Goal: Task Accomplishment & Management: Complete application form

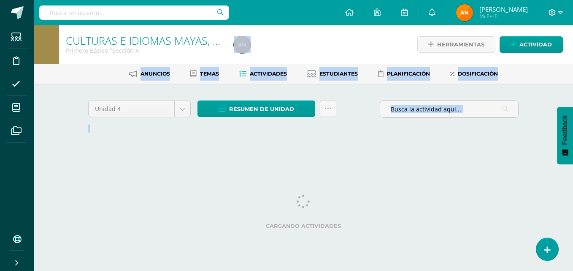
drag, startPoint x: 426, startPoint y: 135, endPoint x: 319, endPoint y: -31, distance: 198.4
click at [319, 0] on html "Estudiantes Disciplina Asistencia Mis cursos Archivos Soporte Ayuda Reportar un…" at bounding box center [286, 78] width 573 height 157
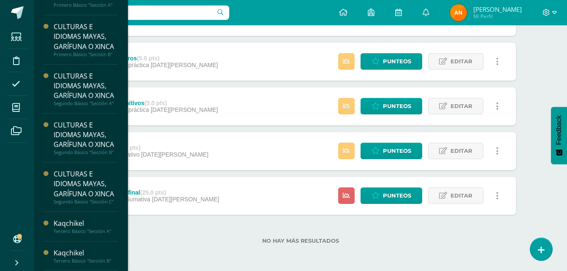
scroll to position [82, 0]
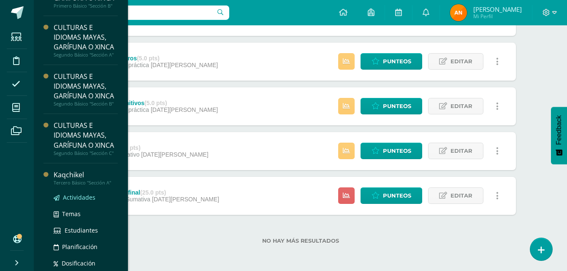
click at [67, 201] on span "Actividades" at bounding box center [79, 197] width 32 height 8
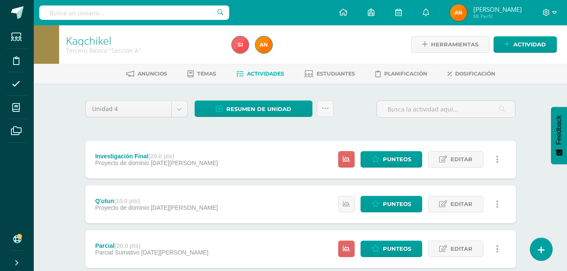
scroll to position [97, 0]
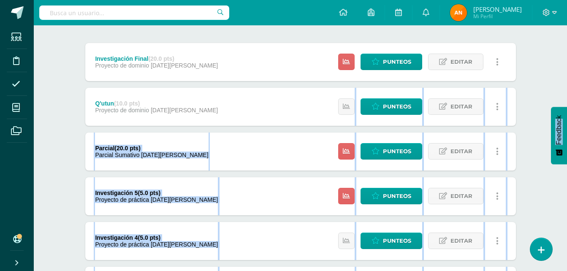
drag, startPoint x: 564, startPoint y: 105, endPoint x: 564, endPoint y: 120, distance: 14.4
click at [564, 120] on body "Estudiantes Disciplina Asistencia Mis cursos Archivos Soporte Ayuda Reportar un…" at bounding box center [283, 199] width 567 height 592
drag, startPoint x: 564, startPoint y: 120, endPoint x: 528, endPoint y: 111, distance: 36.4
click at [528, 111] on div "Unidad 4 Unidad 1 Unidad 2 Unidad 3 Unidad 4 Resumen de unidad Descargar como H…" at bounding box center [300, 240] width 464 height 509
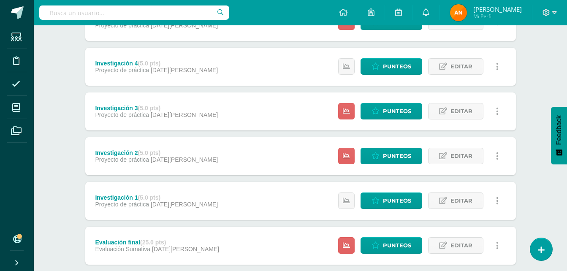
scroll to position [273, 0]
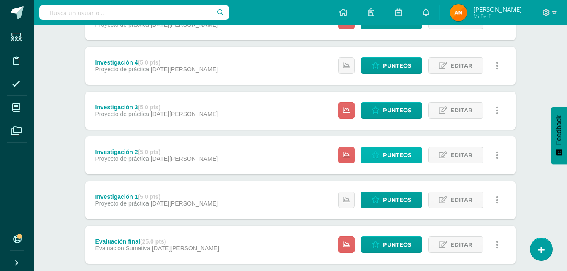
click at [378, 150] on link "Punteos" at bounding box center [391, 155] width 62 height 16
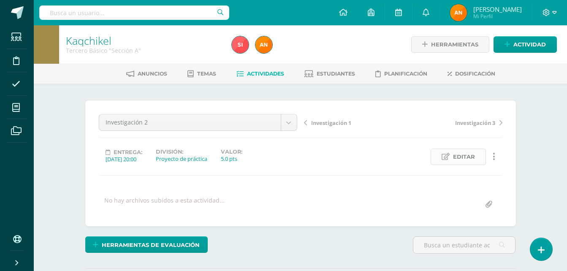
click at [454, 153] on span "Editar" at bounding box center [464, 157] width 22 height 16
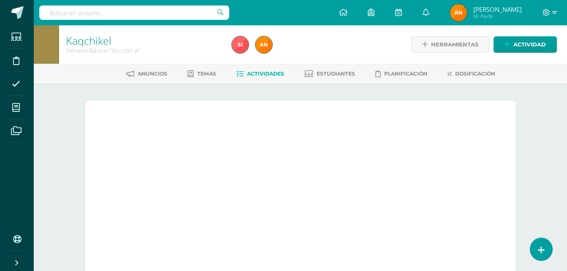
click at [454, 153] on div at bounding box center [465, 146] width 59 height 16
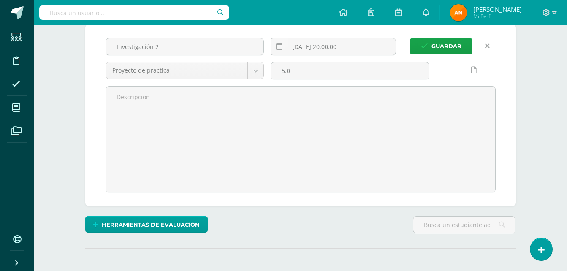
scroll to position [52, 0]
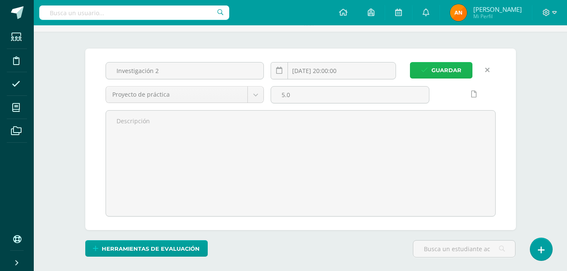
click at [452, 68] on span "Guardar" at bounding box center [446, 70] width 30 height 16
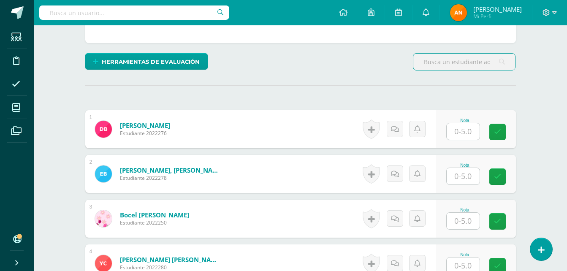
scroll to position [206, 0]
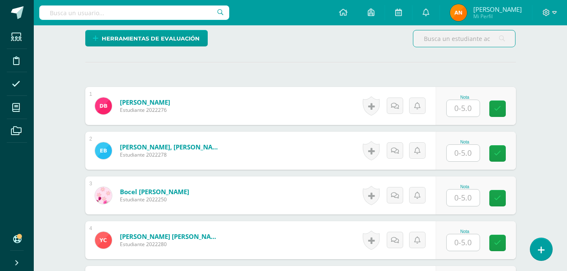
click at [459, 110] on input "text" at bounding box center [462, 108] width 33 height 16
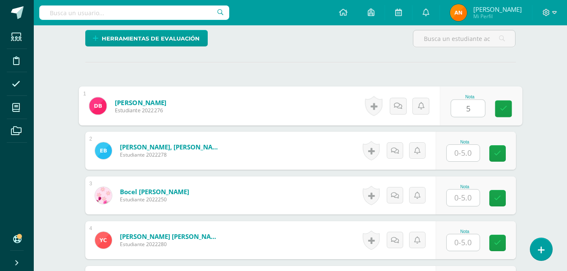
type input "5"
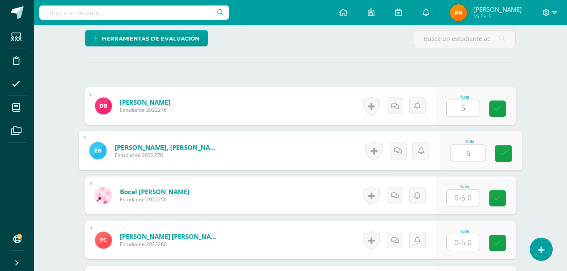
click at [461, 160] on input "5" at bounding box center [468, 153] width 34 height 17
type input "5"
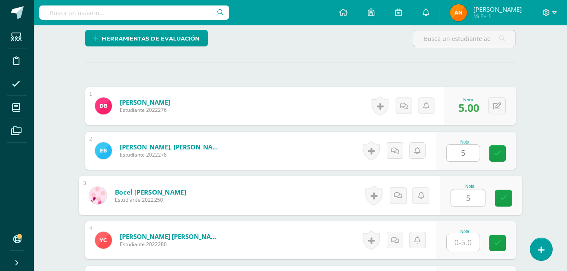
click at [459, 200] on input "5" at bounding box center [468, 197] width 34 height 17
type input "5"
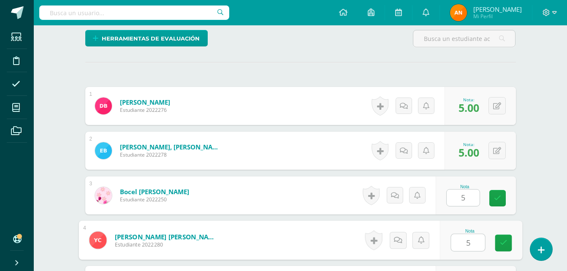
click at [454, 245] on input "5" at bounding box center [468, 242] width 34 height 17
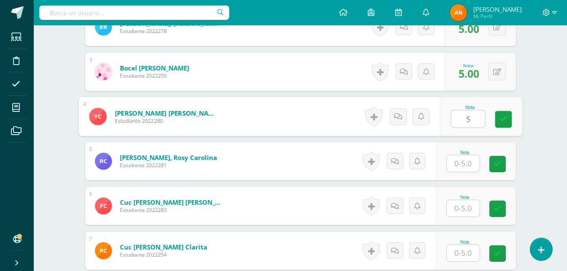
scroll to position [337, 0]
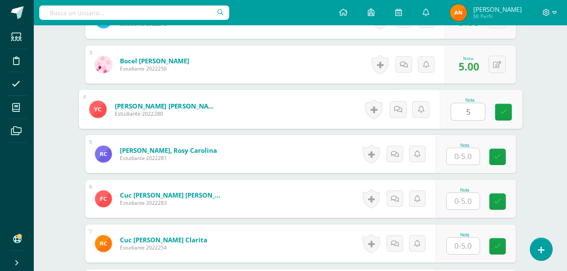
type input "5"
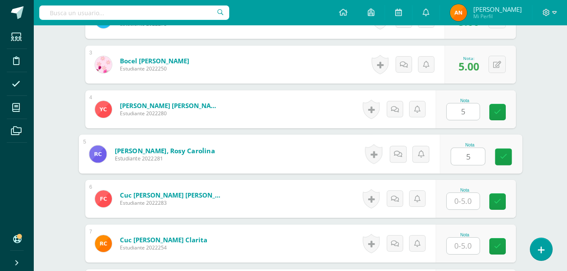
click at [462, 150] on input "5" at bounding box center [468, 156] width 34 height 17
type input "5"
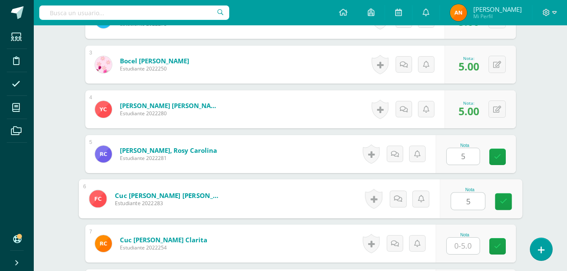
click at [450, 205] on div "Nota 5" at bounding box center [480, 198] width 82 height 39
type input "5"
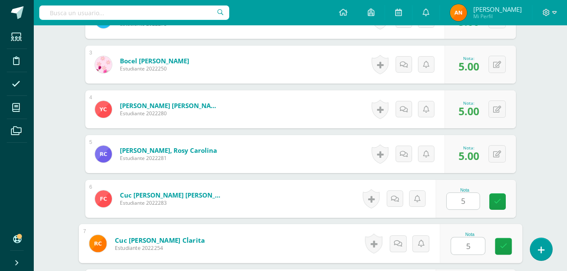
click at [456, 246] on input "5" at bounding box center [468, 246] width 34 height 17
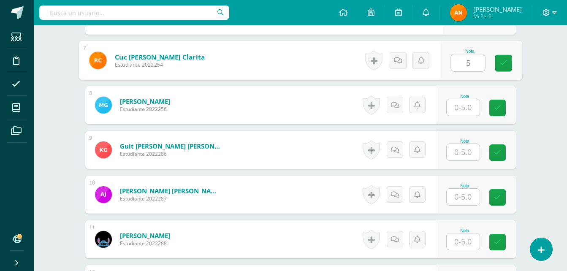
scroll to position [516, 0]
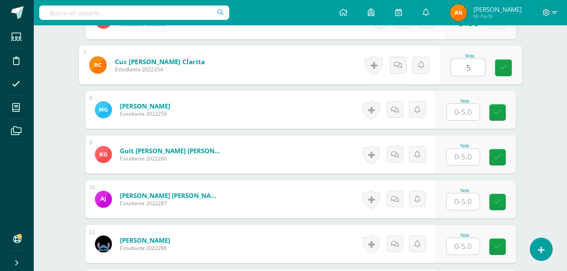
type input "5"
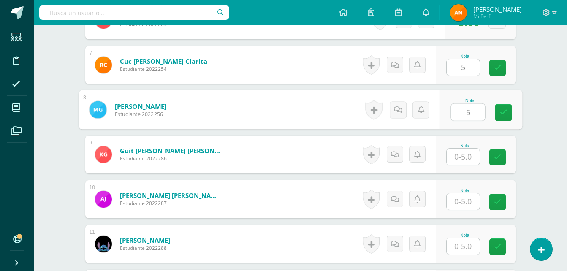
click at [460, 111] on input "5" at bounding box center [468, 112] width 34 height 17
type input "5"
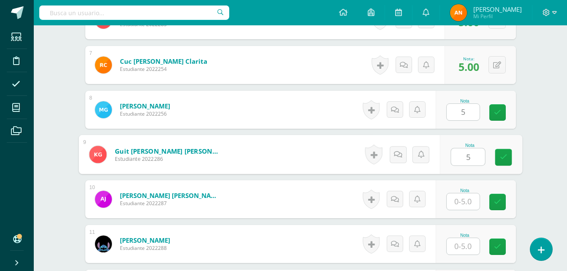
click at [455, 158] on input "5" at bounding box center [468, 157] width 34 height 17
type input "5"
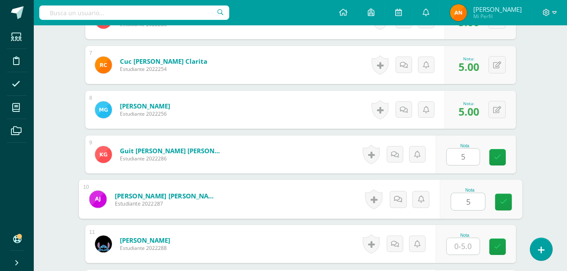
click at [461, 206] on input "5" at bounding box center [468, 201] width 34 height 17
type input "5"
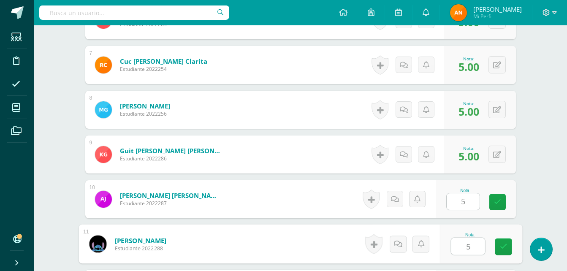
click at [461, 245] on input "5" at bounding box center [468, 246] width 34 height 17
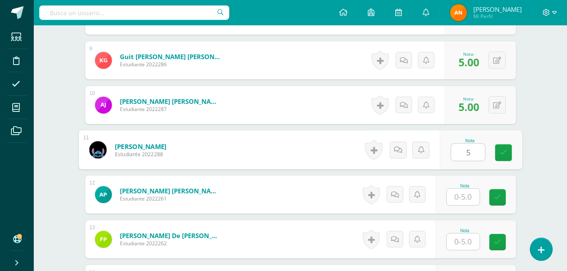
scroll to position [654, 0]
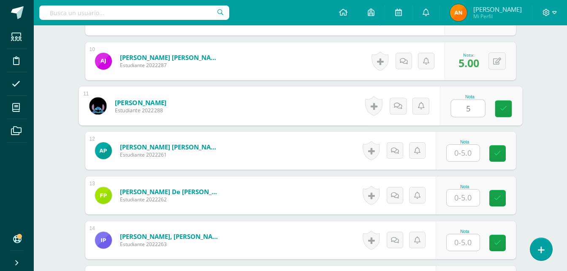
type input "5"
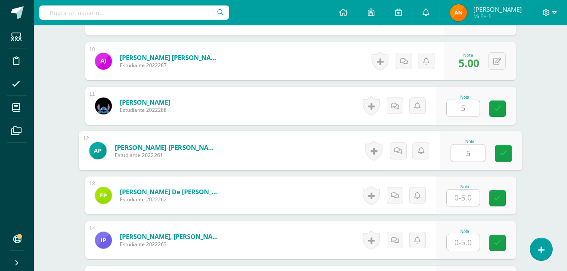
click at [464, 154] on input "5" at bounding box center [468, 153] width 34 height 17
type input "5"
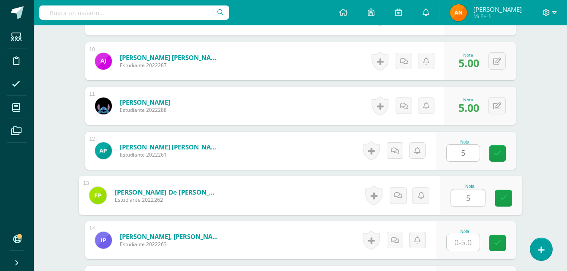
click at [464, 197] on input "5" at bounding box center [468, 197] width 34 height 17
type input "5"
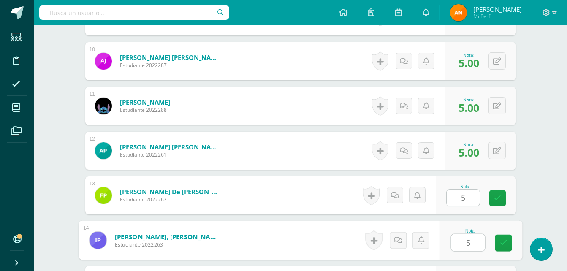
click at [464, 241] on input "5" at bounding box center [468, 242] width 34 height 17
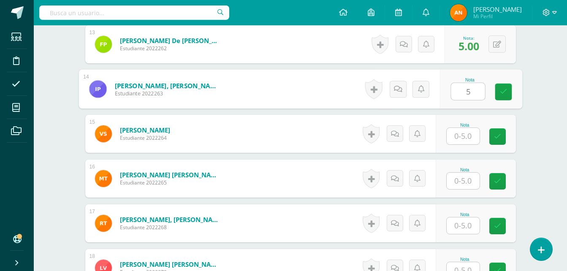
scroll to position [819, 0]
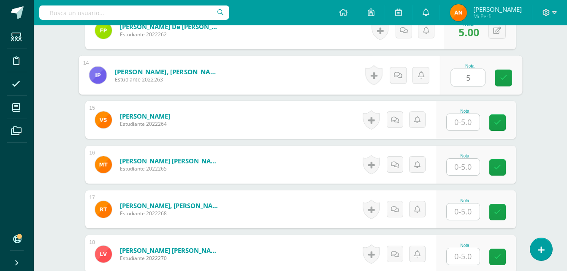
type input "5"
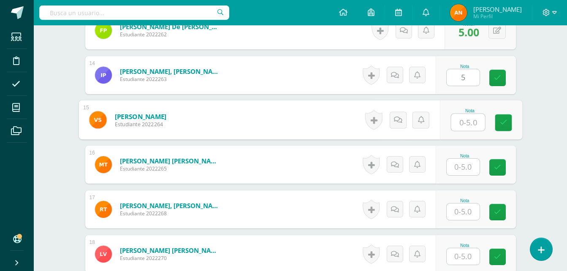
click at [466, 125] on input "text" at bounding box center [468, 122] width 34 height 17
type input "5"
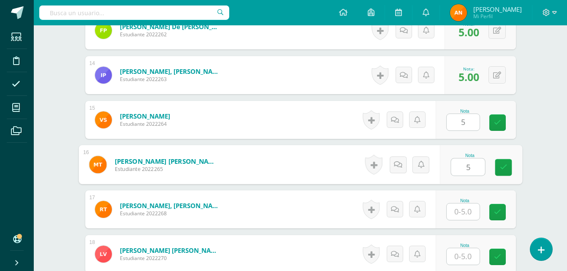
click at [468, 165] on input "5" at bounding box center [468, 167] width 34 height 17
type input "5"
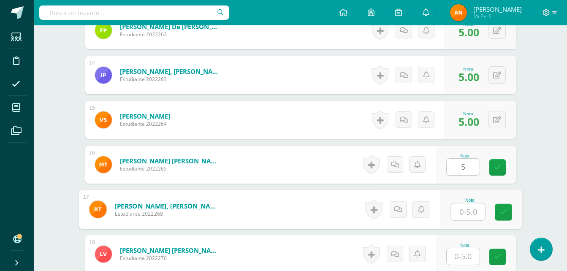
click at [461, 213] on input "text" at bounding box center [468, 211] width 34 height 17
type input "5"
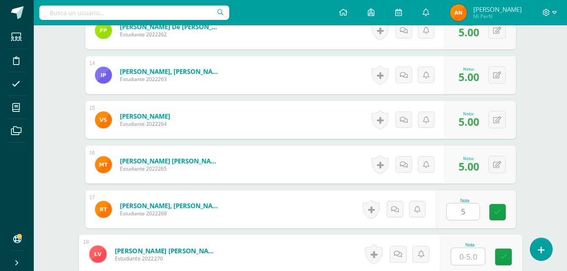
click at [468, 257] on input "text" at bounding box center [468, 256] width 34 height 17
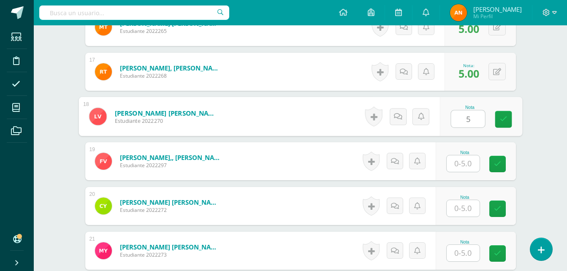
scroll to position [972, 0]
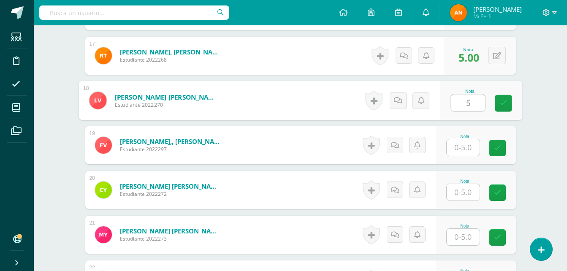
type input "5"
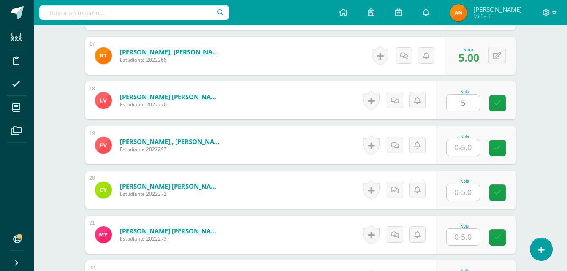
click at [470, 138] on div "Nota" at bounding box center [464, 136] width 37 height 5
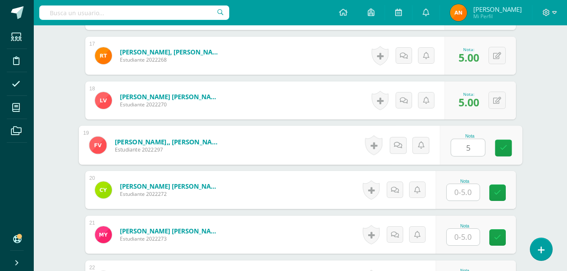
click at [465, 143] on input "5" at bounding box center [468, 147] width 34 height 17
type input "5"
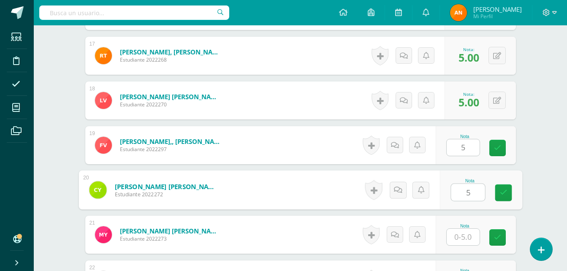
click at [467, 196] on input "5" at bounding box center [468, 192] width 34 height 17
type input "5"
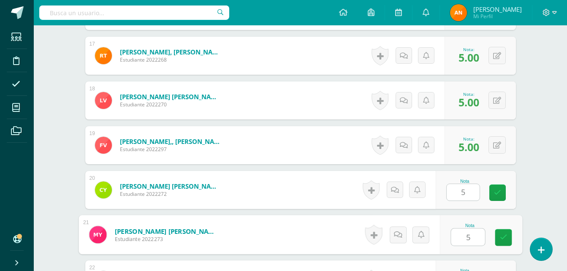
click at [467, 241] on input "5" at bounding box center [468, 237] width 34 height 17
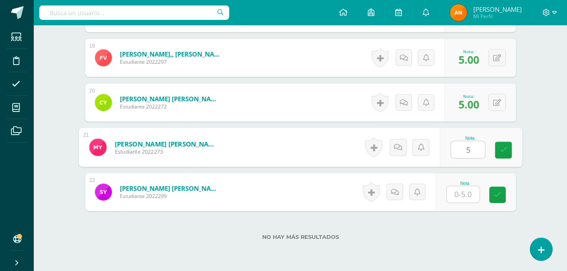
scroll to position [1092, 0]
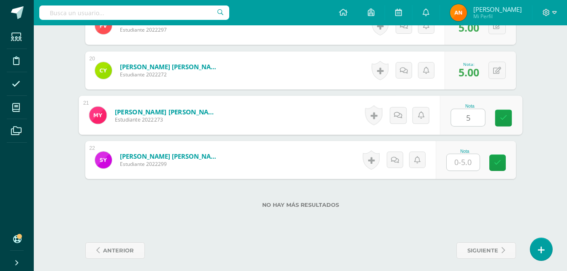
type input "5"
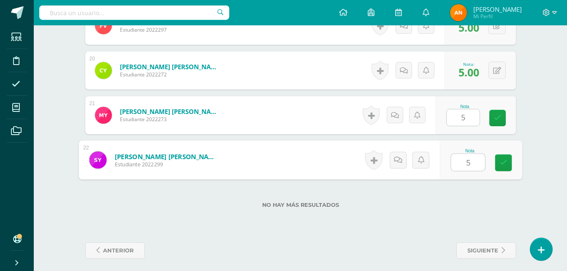
click at [474, 163] on input "5" at bounding box center [468, 162] width 34 height 17
type input "5"
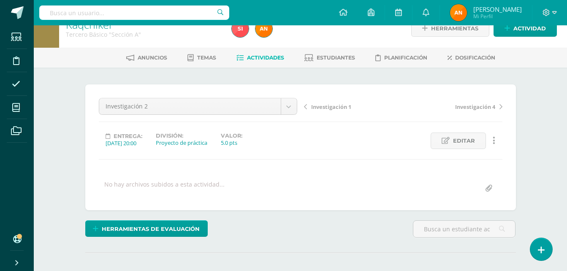
scroll to position [0, 0]
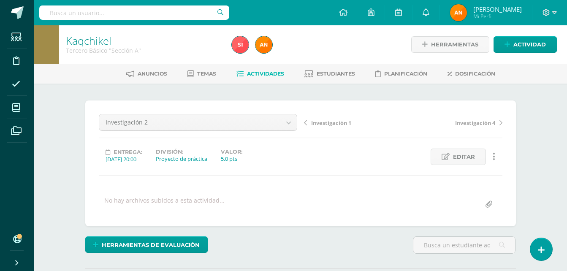
click at [255, 81] on link "Actividades" at bounding box center [260, 74] width 48 height 14
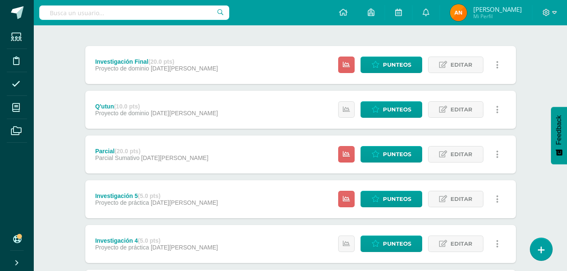
scroll to position [95, 0]
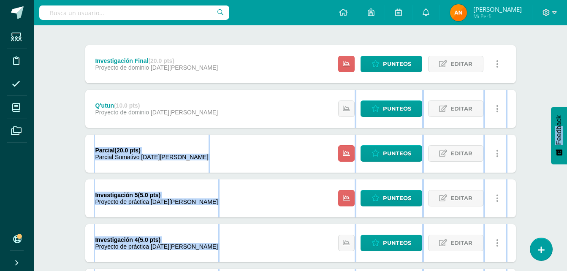
drag, startPoint x: 561, startPoint y: 101, endPoint x: 562, endPoint y: 127, distance: 25.8
click at [562, 127] on body "Estudiantes Disciplina Asistencia Mis cursos Archivos Soporte Ayuda Reportar un…" at bounding box center [283, 201] width 567 height 592
drag, startPoint x: 562, startPoint y: 127, endPoint x: 537, endPoint y: 98, distance: 38.0
click at [537, 98] on div "Kaqchikel Tercero Básico "Sección A" Herramientas Detalle de asistencias Activi…" at bounding box center [300, 213] width 533 height 567
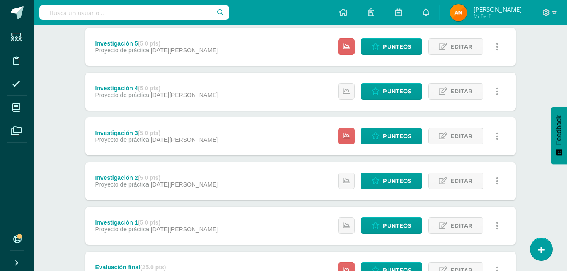
scroll to position [249, 0]
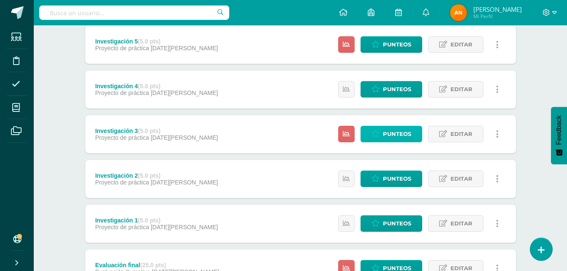
click at [394, 142] on link "Punteos" at bounding box center [391, 134] width 62 height 16
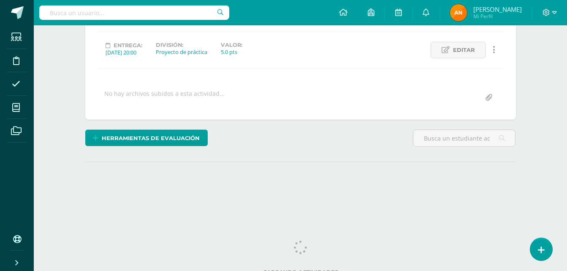
scroll to position [114, 0]
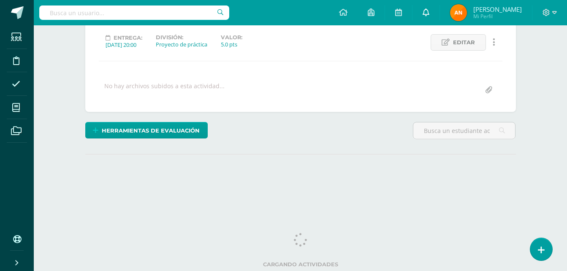
click at [417, 11] on link at bounding box center [425, 12] width 27 height 25
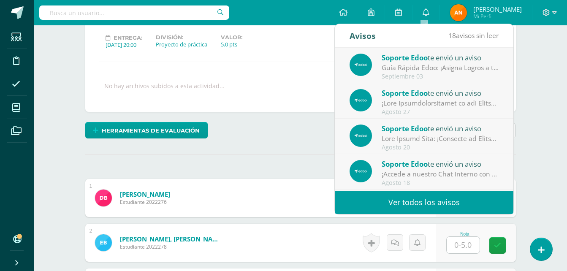
scroll to position [115, 0]
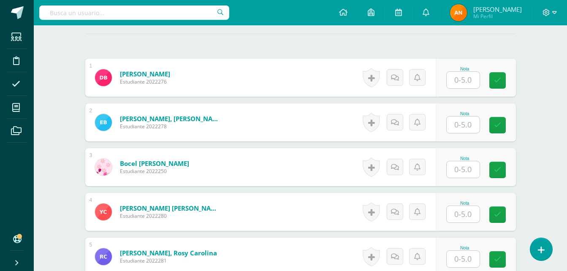
scroll to position [235, 0]
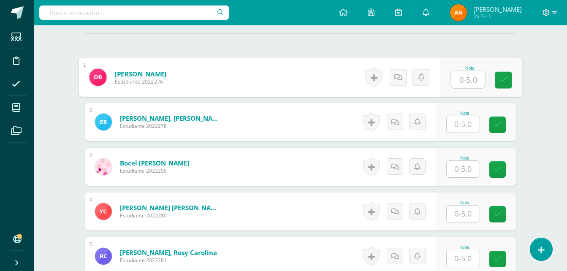
click at [464, 73] on input "text" at bounding box center [468, 79] width 34 height 17
type input "5"
click at [465, 117] on input "text" at bounding box center [462, 124] width 33 height 16
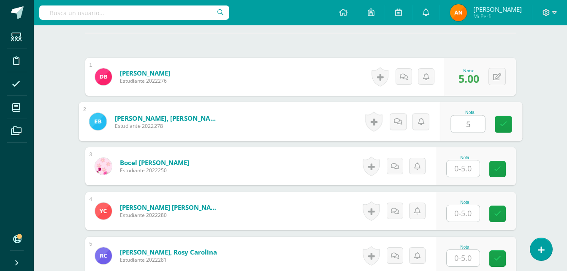
type input "5"
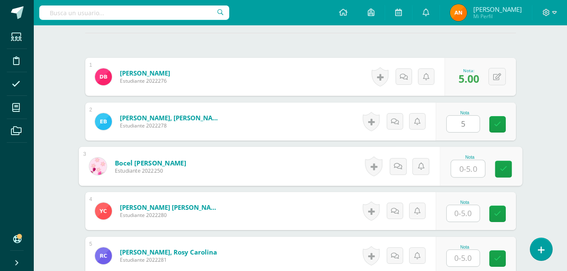
click at [466, 172] on input "text" at bounding box center [468, 168] width 34 height 17
type input "5"
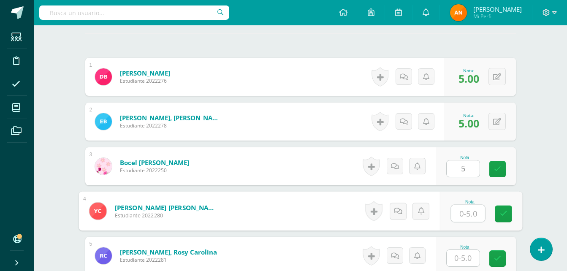
click at [460, 216] on input "text" at bounding box center [468, 213] width 34 height 17
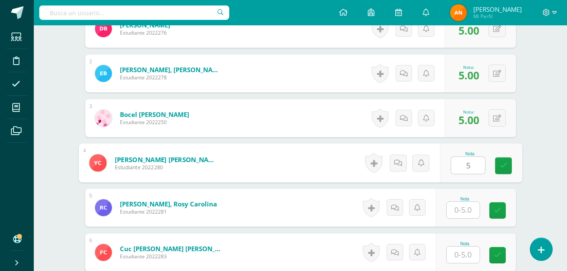
scroll to position [297, 0]
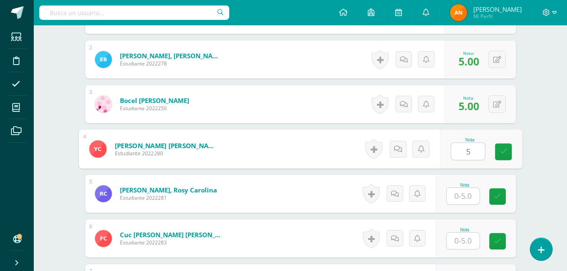
type input "5"
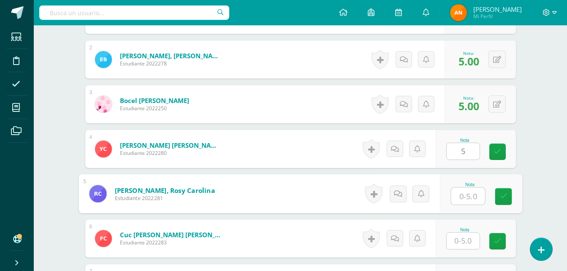
click at [465, 200] on input "text" at bounding box center [468, 196] width 34 height 17
type input "5"
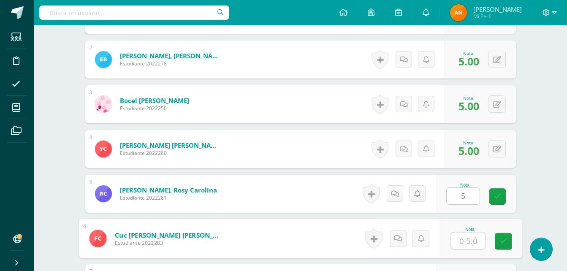
click at [462, 236] on input "text" at bounding box center [468, 241] width 34 height 17
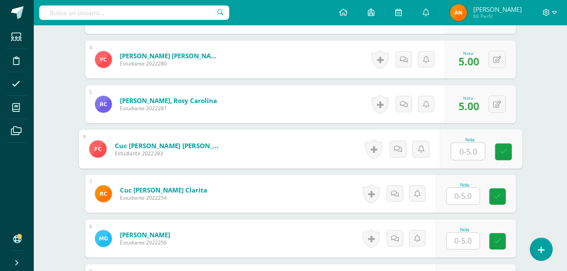
scroll to position [400, 0]
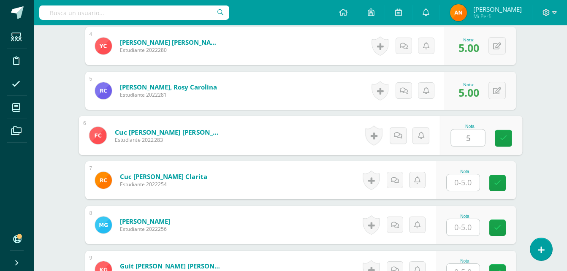
type input "5"
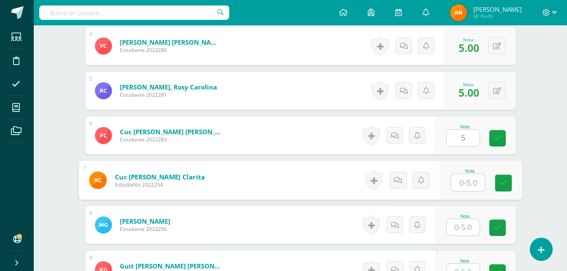
click at [460, 183] on input "text" at bounding box center [468, 182] width 34 height 17
type input "5"
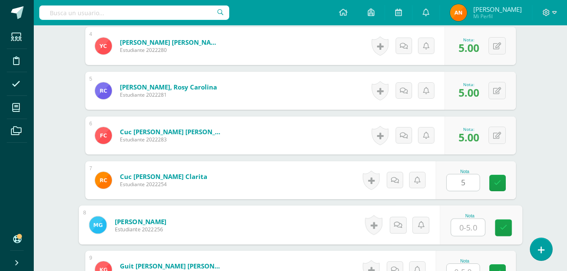
click at [465, 226] on input "text" at bounding box center [468, 227] width 34 height 17
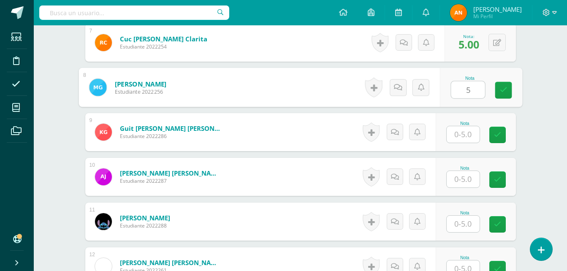
scroll to position [579, 0]
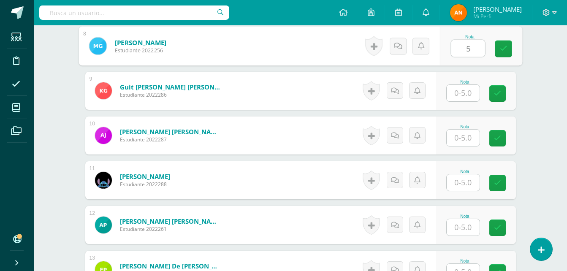
type input "5"
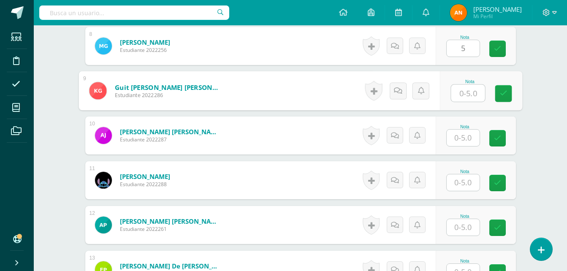
click at [462, 90] on input "text" at bounding box center [468, 93] width 34 height 17
type input "5"
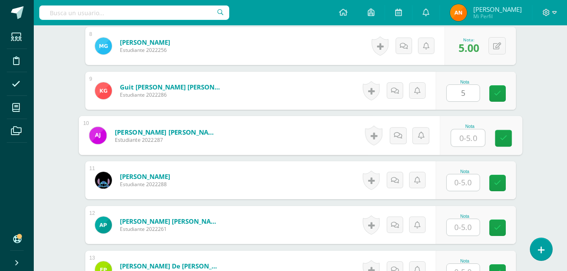
click at [460, 138] on input "text" at bounding box center [468, 138] width 34 height 17
type input "5"
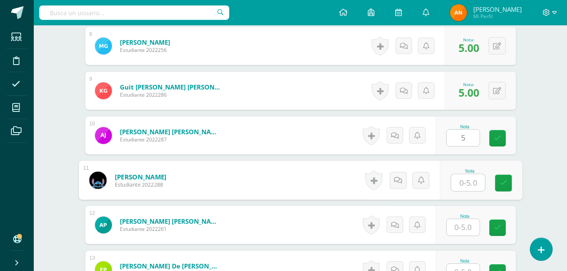
click at [460, 176] on input "text" at bounding box center [468, 182] width 34 height 17
type input "5"
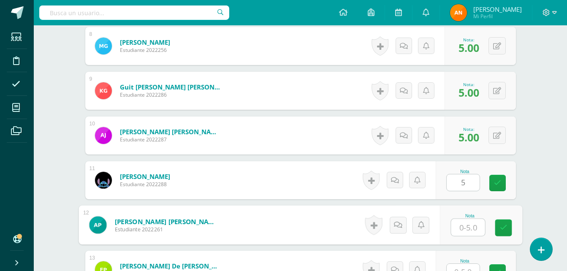
click at [463, 226] on input "text" at bounding box center [468, 227] width 34 height 17
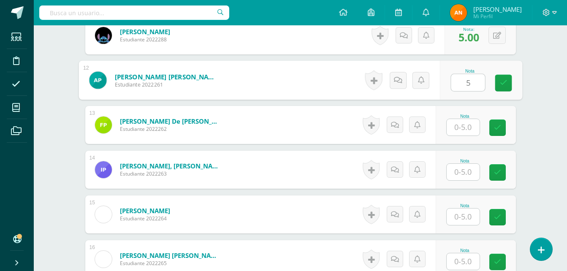
scroll to position [763, 0]
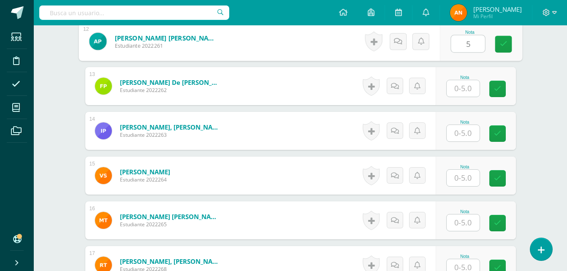
type input "5"
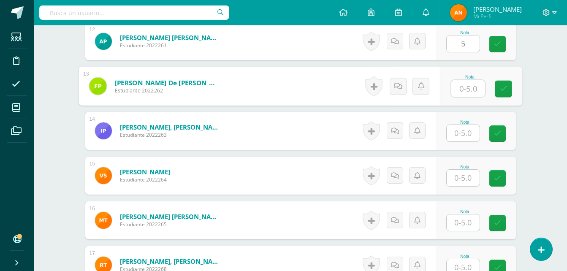
click at [468, 84] on input "text" at bounding box center [468, 88] width 34 height 17
type input "5"
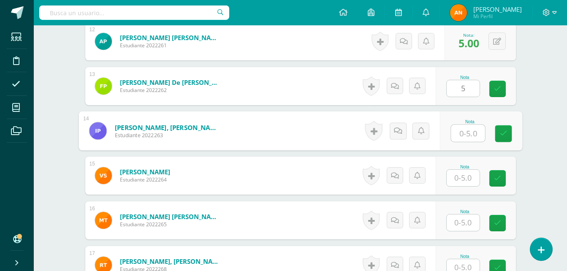
click at [464, 128] on input "text" at bounding box center [468, 133] width 34 height 17
type input "5"
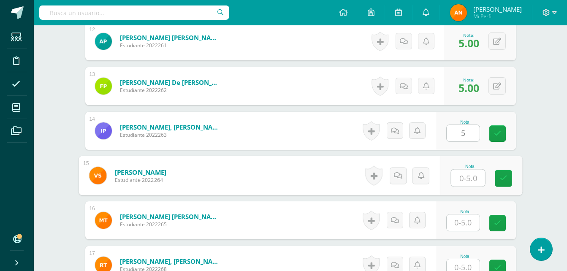
click at [465, 177] on input "text" at bounding box center [468, 178] width 34 height 17
type input "5"
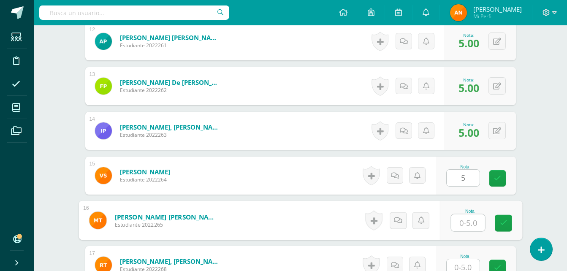
click at [461, 220] on input "text" at bounding box center [468, 222] width 34 height 17
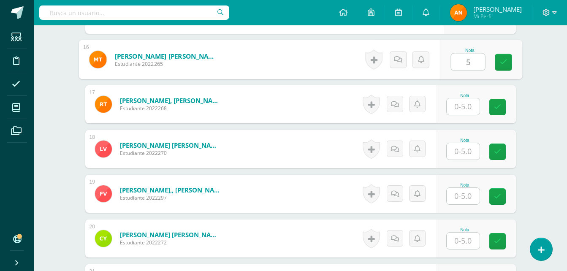
scroll to position [937, 0]
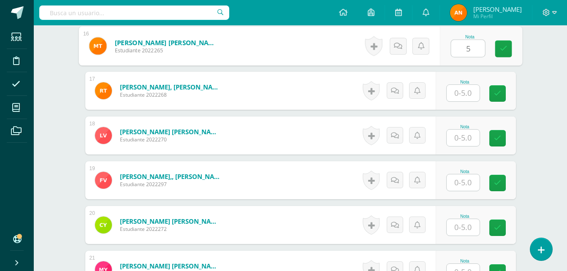
type input "5"
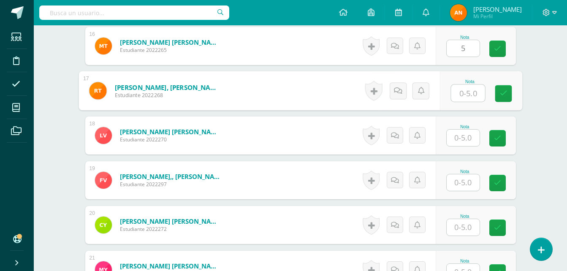
click at [457, 88] on input "text" at bounding box center [468, 93] width 34 height 17
type input "5"
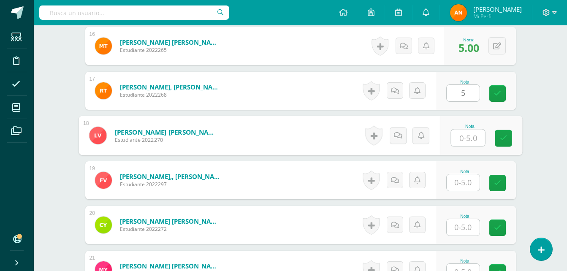
click at [465, 139] on input "text" at bounding box center [468, 138] width 34 height 17
type input "5"
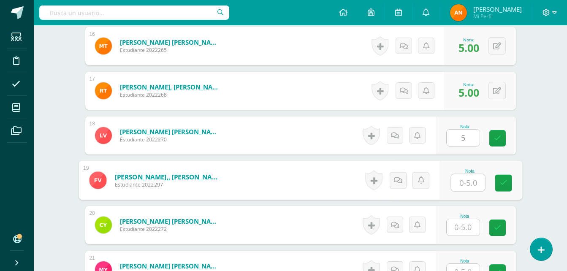
click at [467, 180] on input "text" at bounding box center [468, 182] width 34 height 17
type input "5"
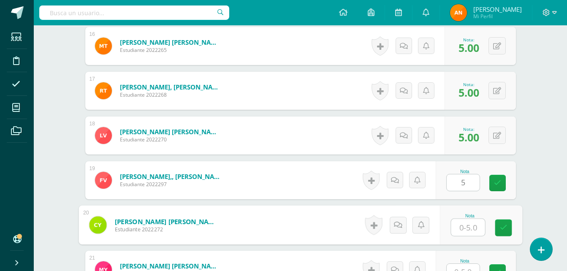
click at [462, 224] on input "text" at bounding box center [468, 227] width 34 height 17
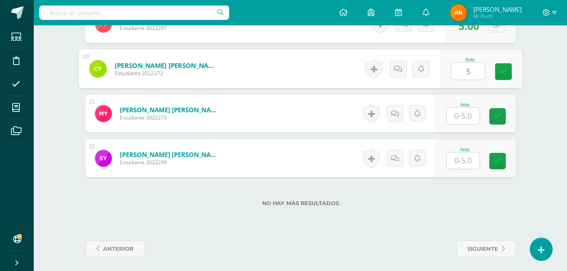
scroll to position [1096, 0]
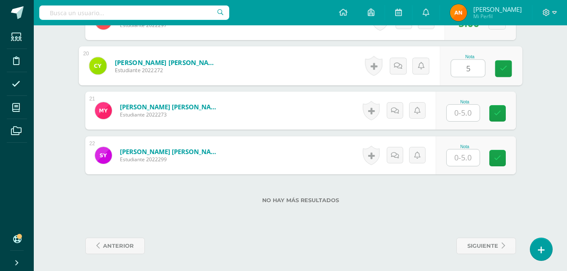
type input "5"
click at [455, 112] on input "text" at bounding box center [462, 113] width 33 height 16
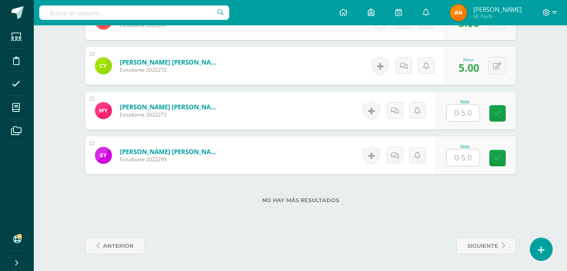
click at [468, 113] on input "text" at bounding box center [462, 113] width 33 height 16
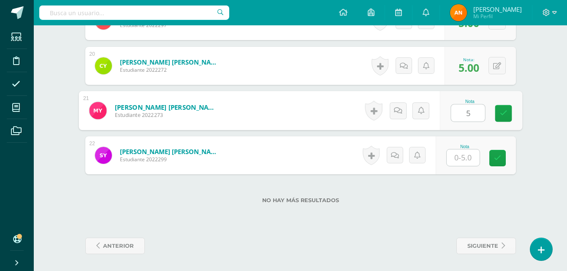
type input "5"
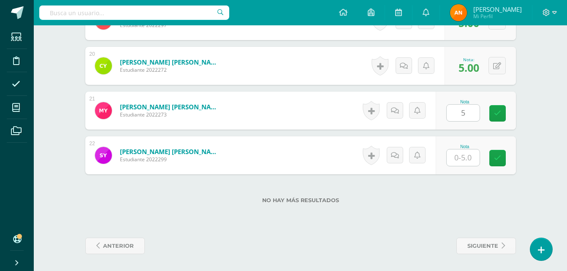
click at [467, 148] on div "Nota" at bounding box center [464, 146] width 37 height 5
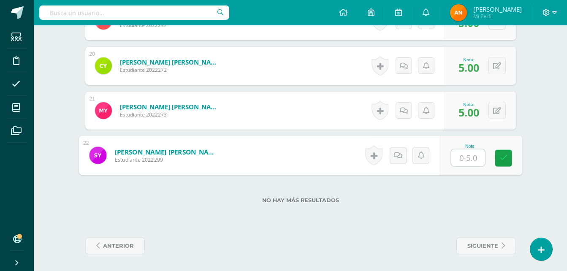
click at [465, 163] on input "text" at bounding box center [468, 157] width 34 height 17
type input "5"
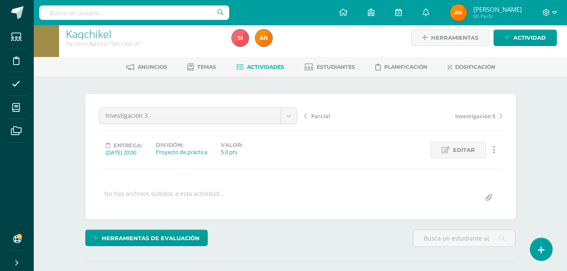
scroll to position [0, 0]
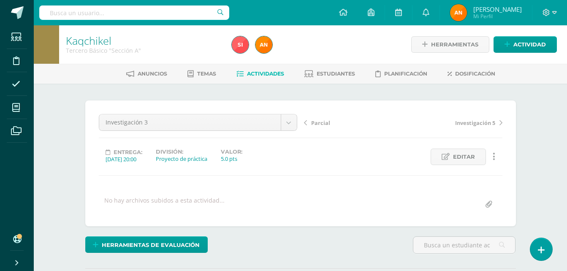
click at [265, 73] on span "Actividades" at bounding box center [265, 73] width 37 height 6
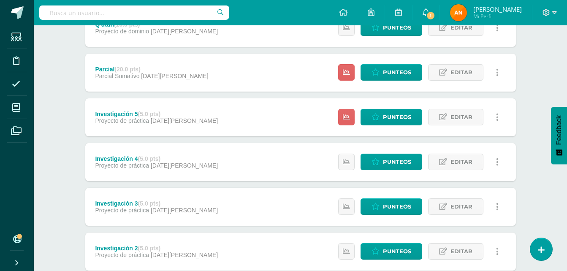
scroll to position [172, 0]
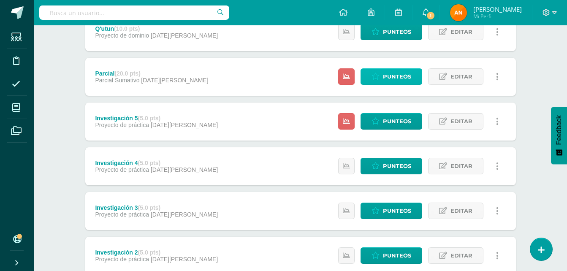
click at [404, 79] on span "Punteos" at bounding box center [397, 77] width 28 height 16
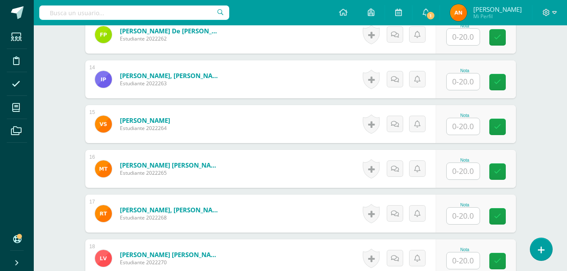
scroll to position [815, 0]
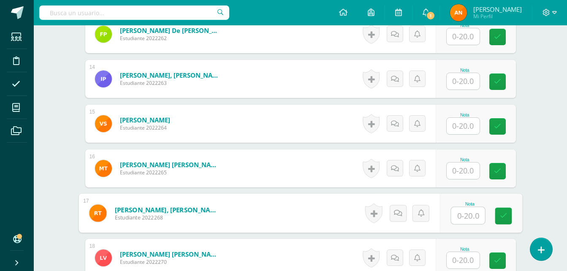
click at [458, 216] on input "text" at bounding box center [468, 215] width 34 height 17
type input "12"
click at [506, 217] on icon at bounding box center [503, 215] width 8 height 7
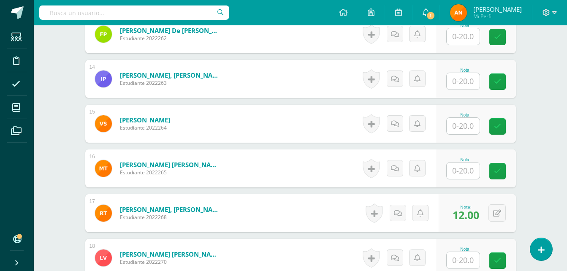
scroll to position [1052, 0]
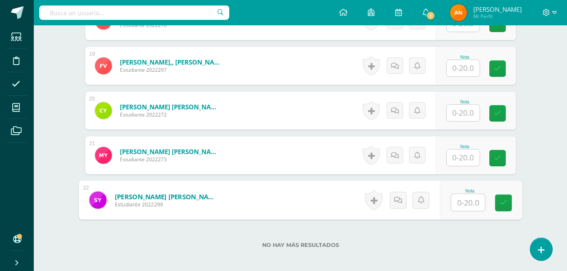
click at [456, 200] on input "text" at bounding box center [468, 202] width 34 height 17
type input "16"
click at [495, 205] on link at bounding box center [503, 203] width 17 height 17
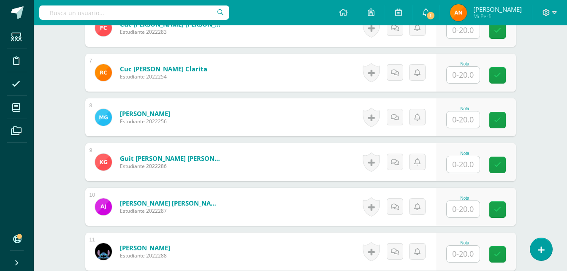
scroll to position [497, 0]
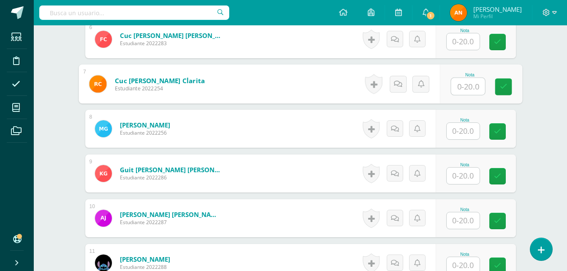
click at [470, 85] on input "text" at bounding box center [468, 86] width 34 height 17
type input "20"
click at [502, 87] on icon at bounding box center [503, 86] width 8 height 7
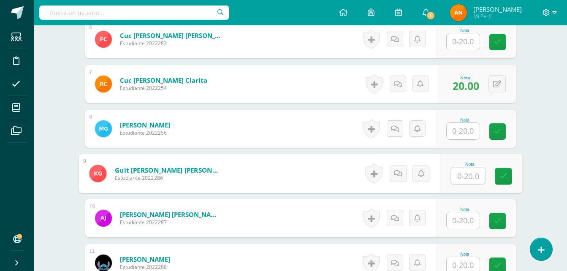
click at [454, 170] on input "text" at bounding box center [468, 176] width 34 height 17
type input "14"
click at [510, 176] on link at bounding box center [503, 176] width 17 height 17
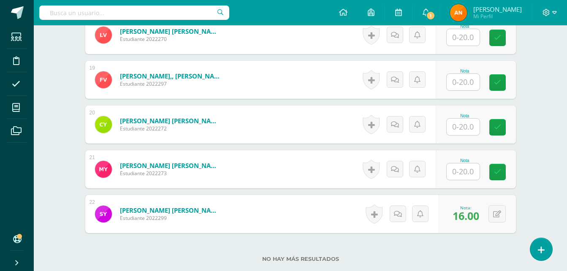
scroll to position [1052, 0]
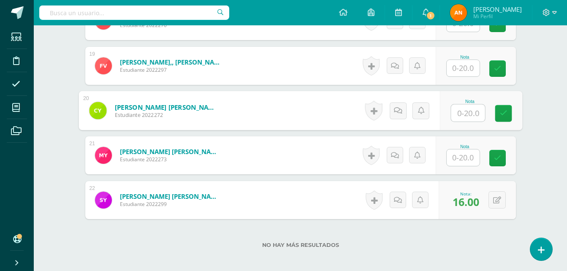
click at [456, 114] on input "text" at bounding box center [468, 113] width 34 height 17
type input "11"
click at [501, 114] on icon at bounding box center [503, 113] width 8 height 7
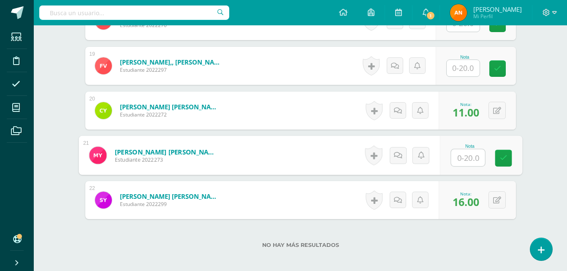
click at [458, 159] on input "text" at bounding box center [468, 157] width 34 height 17
type input "17"
click at [507, 161] on link at bounding box center [503, 158] width 17 height 17
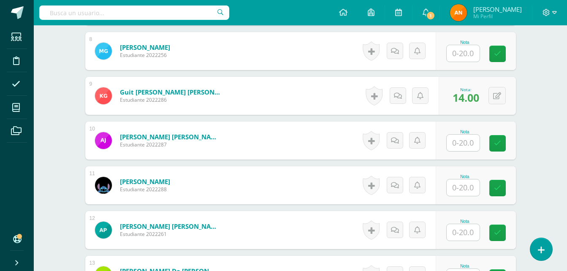
scroll to position [391, 0]
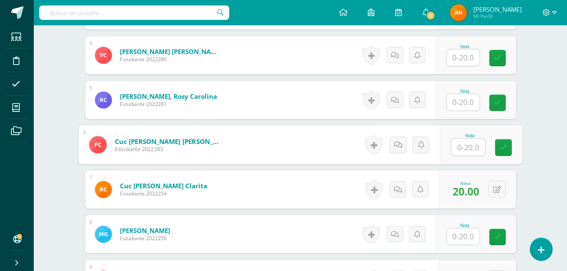
click at [465, 154] on input "text" at bounding box center [468, 147] width 34 height 17
type input "15"
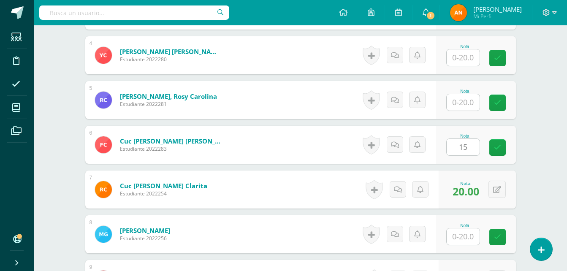
click at [490, 153] on div "Nota 15" at bounding box center [475, 145] width 80 height 38
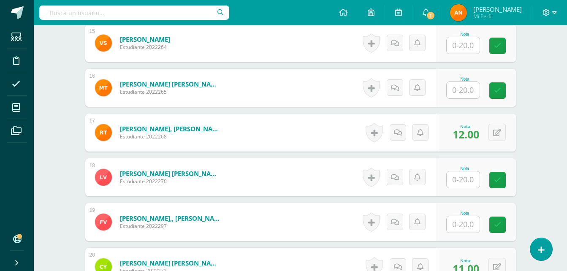
scroll to position [928, 0]
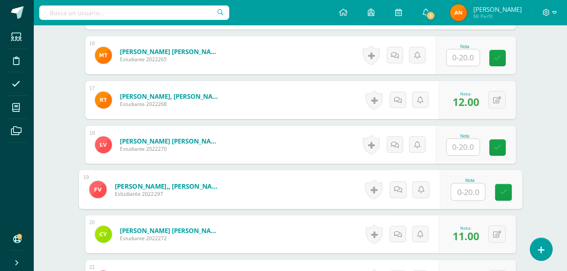
click at [470, 193] on input "text" at bounding box center [468, 192] width 34 height 17
type input "18"
click at [506, 189] on icon at bounding box center [503, 192] width 8 height 7
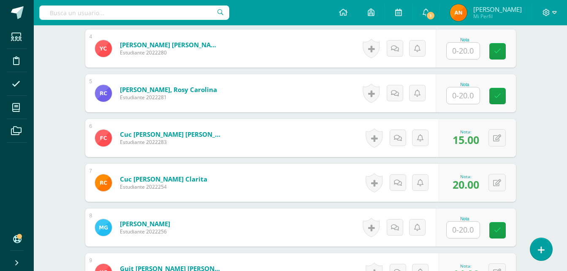
scroll to position [389, 0]
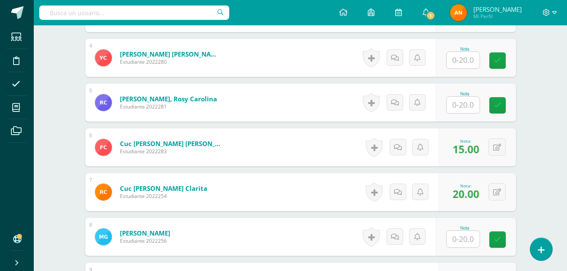
click at [456, 53] on input "text" at bounding box center [462, 60] width 33 height 16
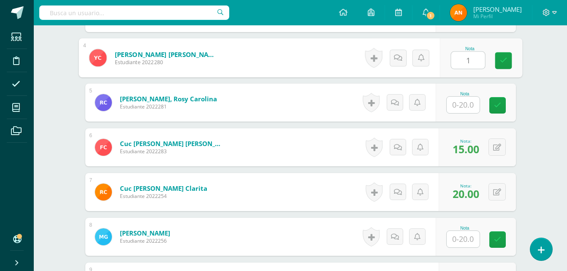
type input "15"
click at [508, 59] on link at bounding box center [503, 60] width 17 height 17
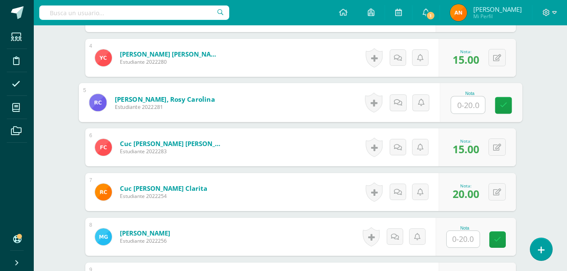
click at [475, 106] on input "text" at bounding box center [468, 105] width 34 height 17
type input "16"
click at [503, 106] on icon at bounding box center [503, 105] width 8 height 7
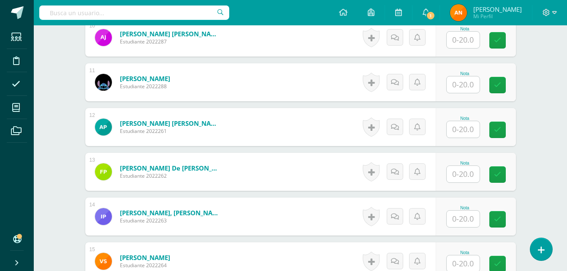
scroll to position [691, 0]
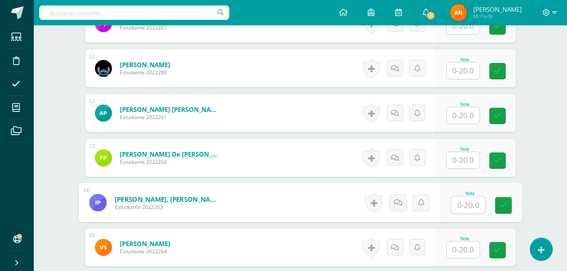
click at [459, 207] on input "text" at bounding box center [468, 205] width 34 height 17
type input "13"
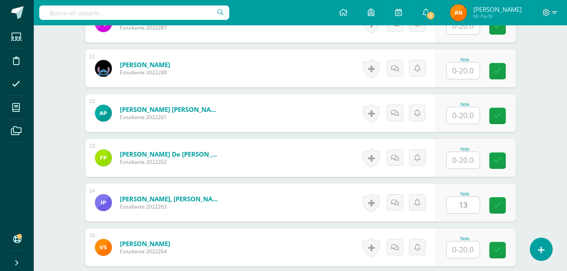
click at [495, 196] on div "Nota 13" at bounding box center [475, 203] width 80 height 38
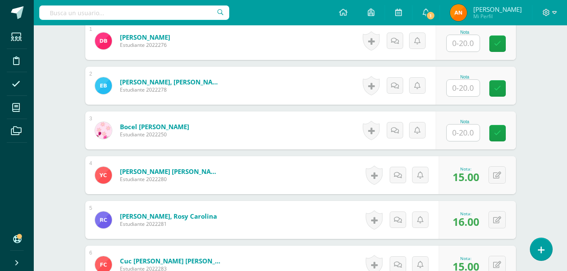
scroll to position [262, 0]
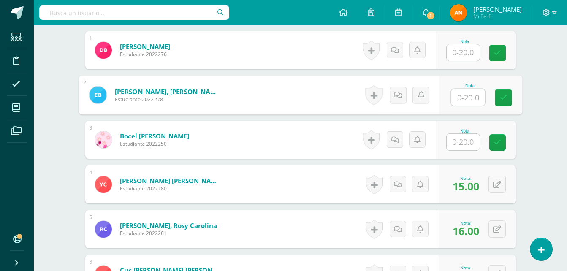
click at [460, 97] on input "text" at bounding box center [468, 97] width 34 height 17
type input "16"
click at [476, 99] on input "16" at bounding box center [468, 97] width 34 height 17
click at [508, 97] on link at bounding box center [503, 97] width 17 height 17
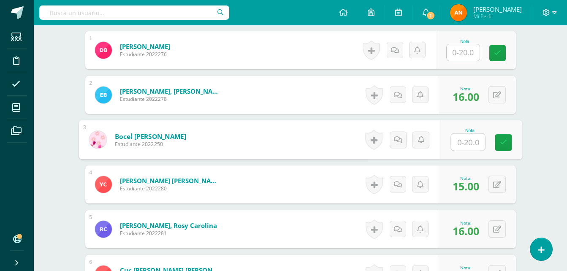
click at [459, 143] on input "text" at bounding box center [468, 142] width 34 height 17
type input "14"
click at [506, 146] on link at bounding box center [503, 142] width 17 height 17
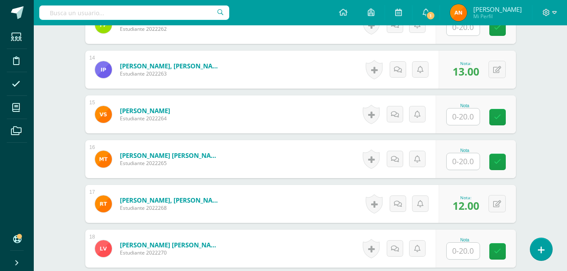
scroll to position [829, 0]
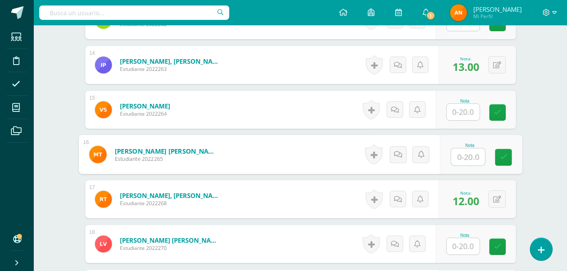
click at [465, 160] on input "text" at bounding box center [468, 157] width 34 height 17
type input "15"
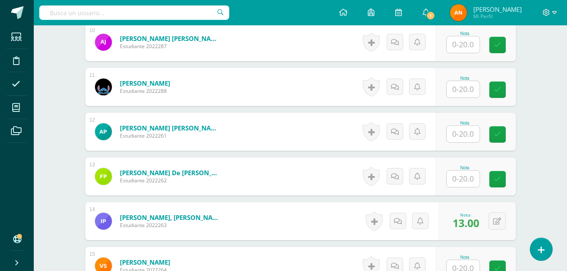
scroll to position [657, 0]
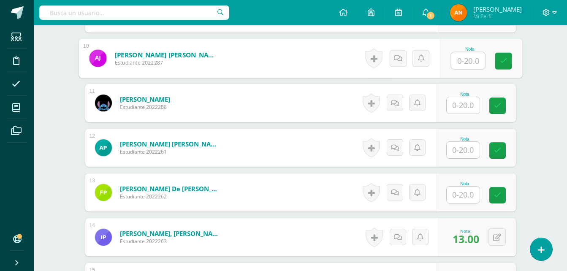
click at [470, 67] on input "text" at bounding box center [468, 60] width 34 height 17
type input "14"
click at [498, 61] on link at bounding box center [503, 61] width 17 height 17
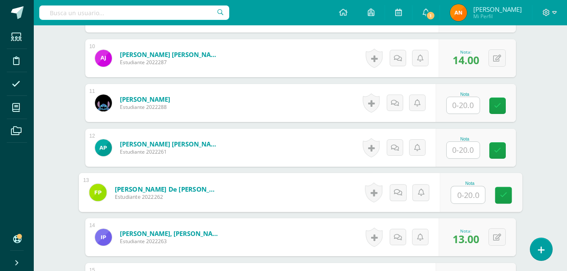
click at [463, 201] on input "text" at bounding box center [468, 195] width 34 height 17
type input "18"
click at [495, 197] on link at bounding box center [503, 195] width 17 height 17
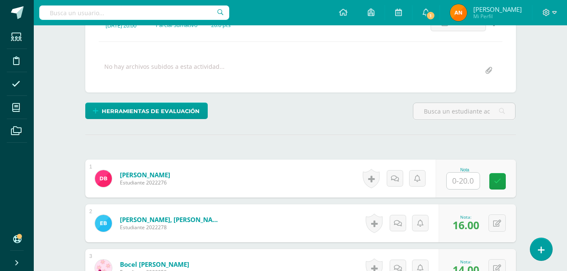
scroll to position [170, 0]
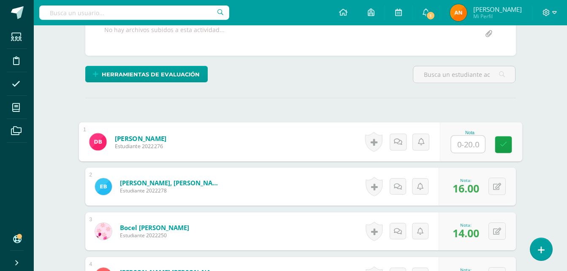
click at [459, 140] on input "text" at bounding box center [468, 144] width 34 height 17
type input "15"
click at [501, 149] on link at bounding box center [503, 144] width 17 height 17
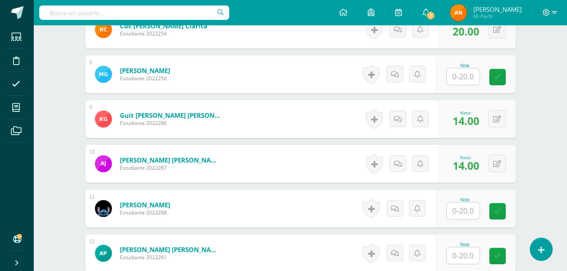
scroll to position [524, 0]
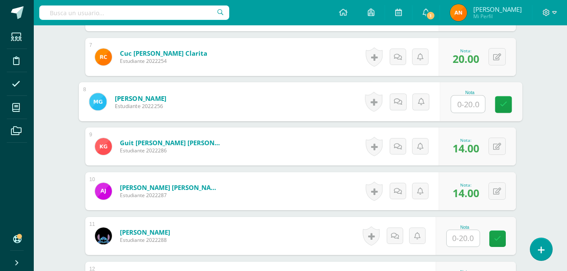
click at [462, 104] on input "text" at bounding box center [468, 104] width 34 height 17
click at [503, 104] on icon at bounding box center [503, 104] width 8 height 7
type input "18.5"
click at [537, 114] on div "Kaqchikel Tercero Básico "Sección A" Herramientas Detalle de asistencias Activi…" at bounding box center [300, 173] width 533 height 1342
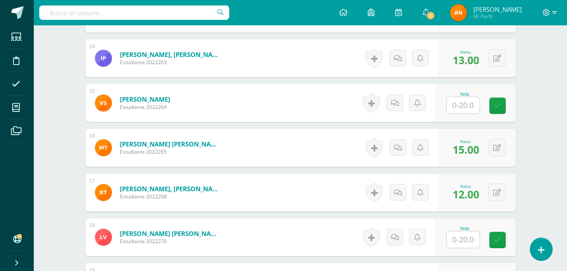
scroll to position [838, 0]
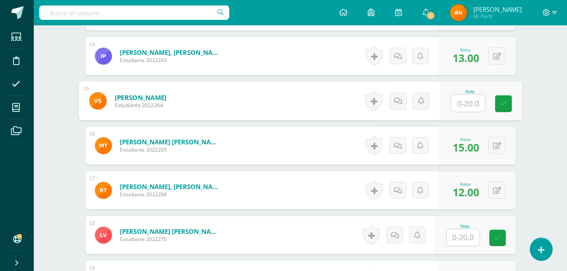
click at [463, 106] on input "text" at bounding box center [468, 103] width 34 height 17
type input "15"
click at [497, 110] on link at bounding box center [503, 103] width 17 height 17
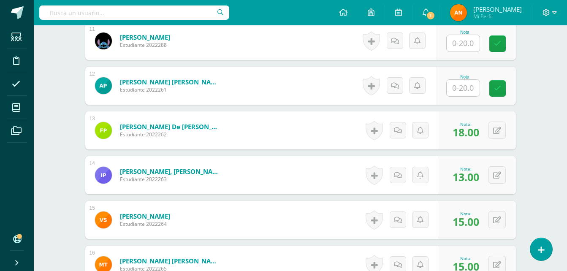
scroll to position [707, 0]
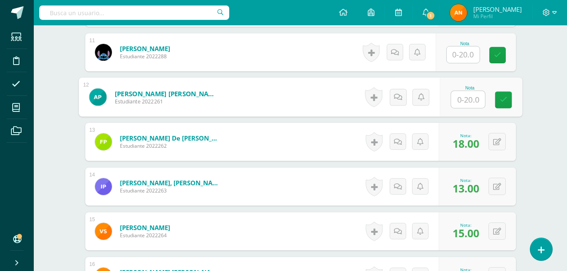
click at [460, 101] on input "text" at bounding box center [468, 99] width 34 height 17
type input "19"
click at [507, 99] on link at bounding box center [503, 100] width 17 height 17
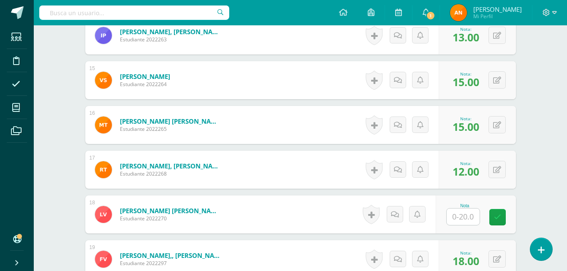
scroll to position [861, 0]
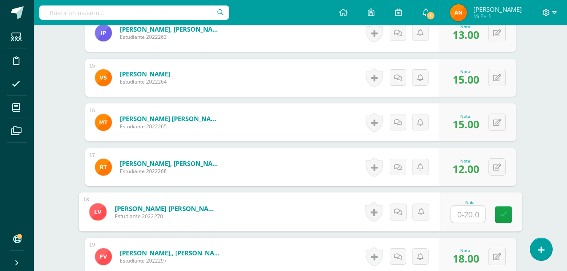
click at [469, 211] on input "text" at bounding box center [468, 214] width 34 height 17
type input "16"
click at [509, 207] on link at bounding box center [503, 214] width 17 height 17
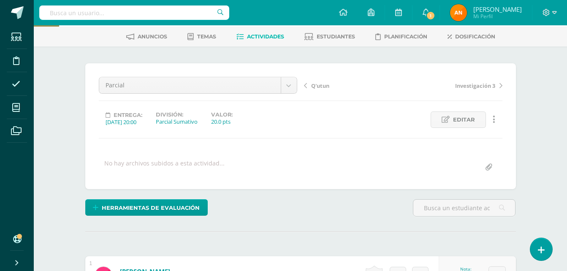
scroll to position [35, 0]
